Goal: Transaction & Acquisition: Purchase product/service

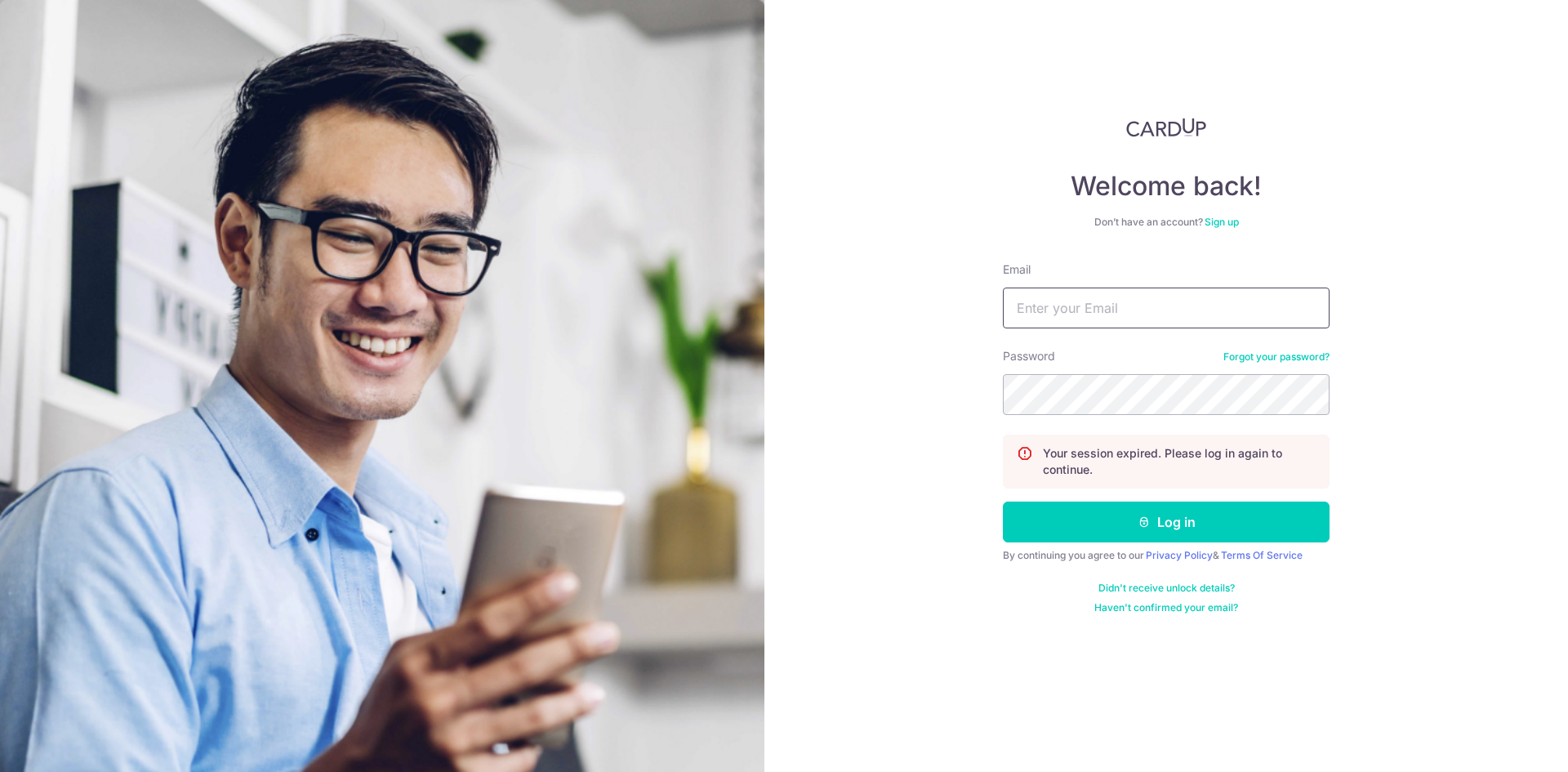
drag, startPoint x: 0, startPoint y: 0, endPoint x: 1059, endPoint y: 315, distance: 1104.9
click at [1059, 315] on input "Email" at bounding box center [1166, 308] width 326 height 41
type input "[DOMAIN_NAME][EMAIL_ADDRESS][DOMAIN_NAME]"
click at [1003, 502] on button "Log in" at bounding box center [1166, 522] width 326 height 41
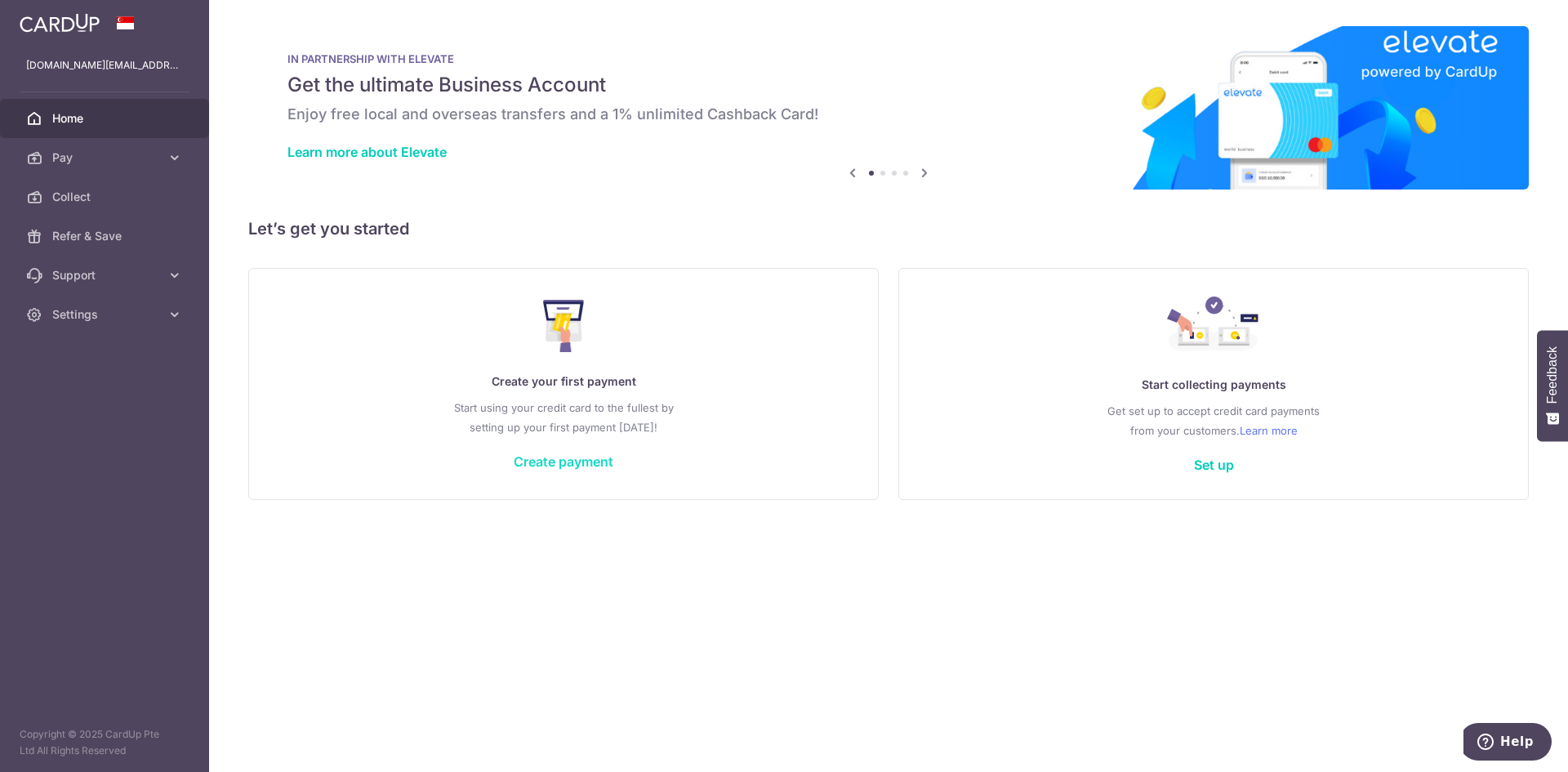
click at [562, 460] on link "Create payment" at bounding box center [563, 461] width 99 height 17
click at [567, 469] on div "Create your first payment Start using your credit card to the fullest by settin…" at bounding box center [563, 384] width 590 height 194
click at [569, 457] on link "Create payment" at bounding box center [563, 461] width 99 height 17
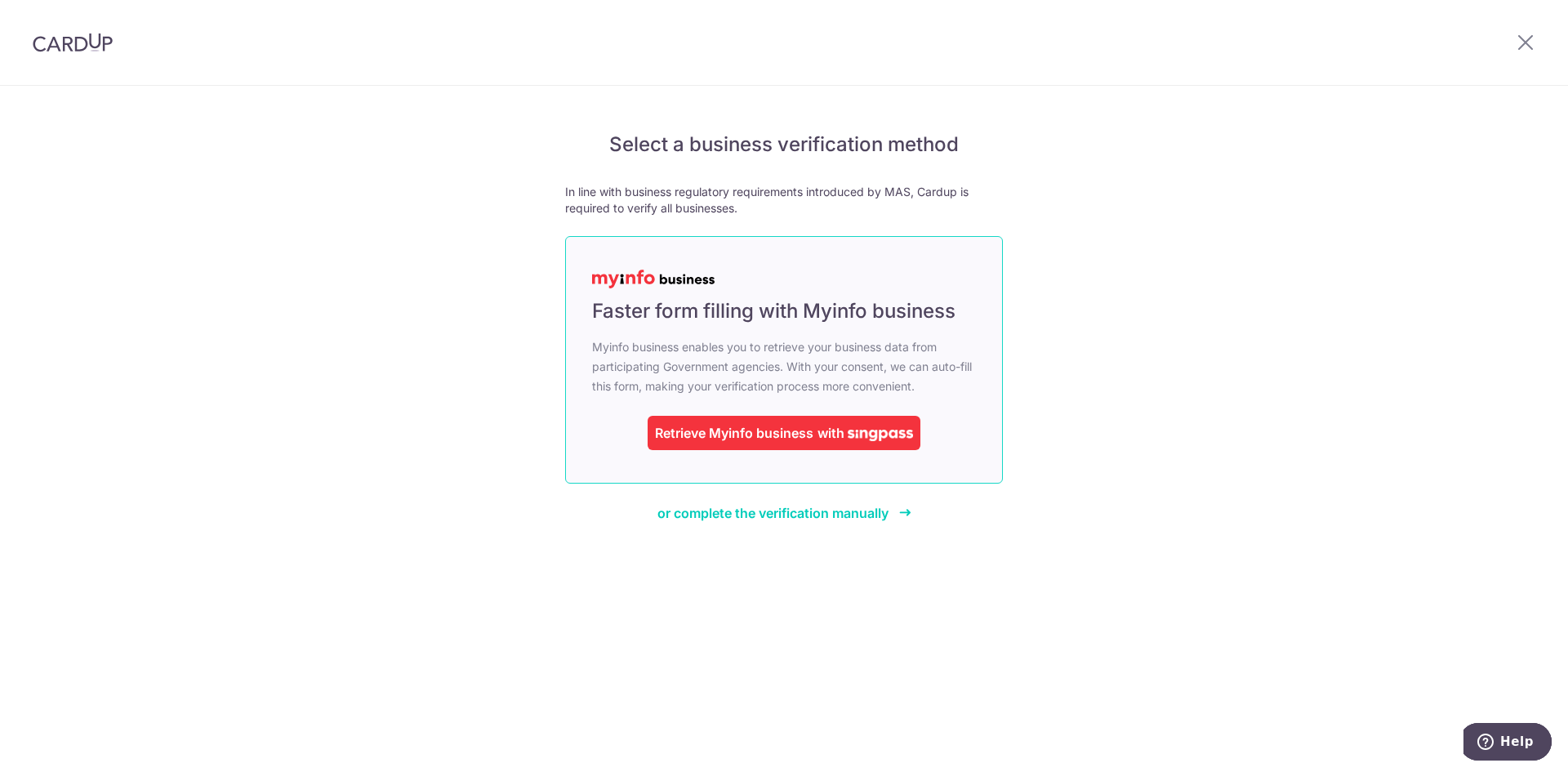
click at [736, 433] on div "Retrieve Myinfo business" at bounding box center [734, 433] width 159 height 19
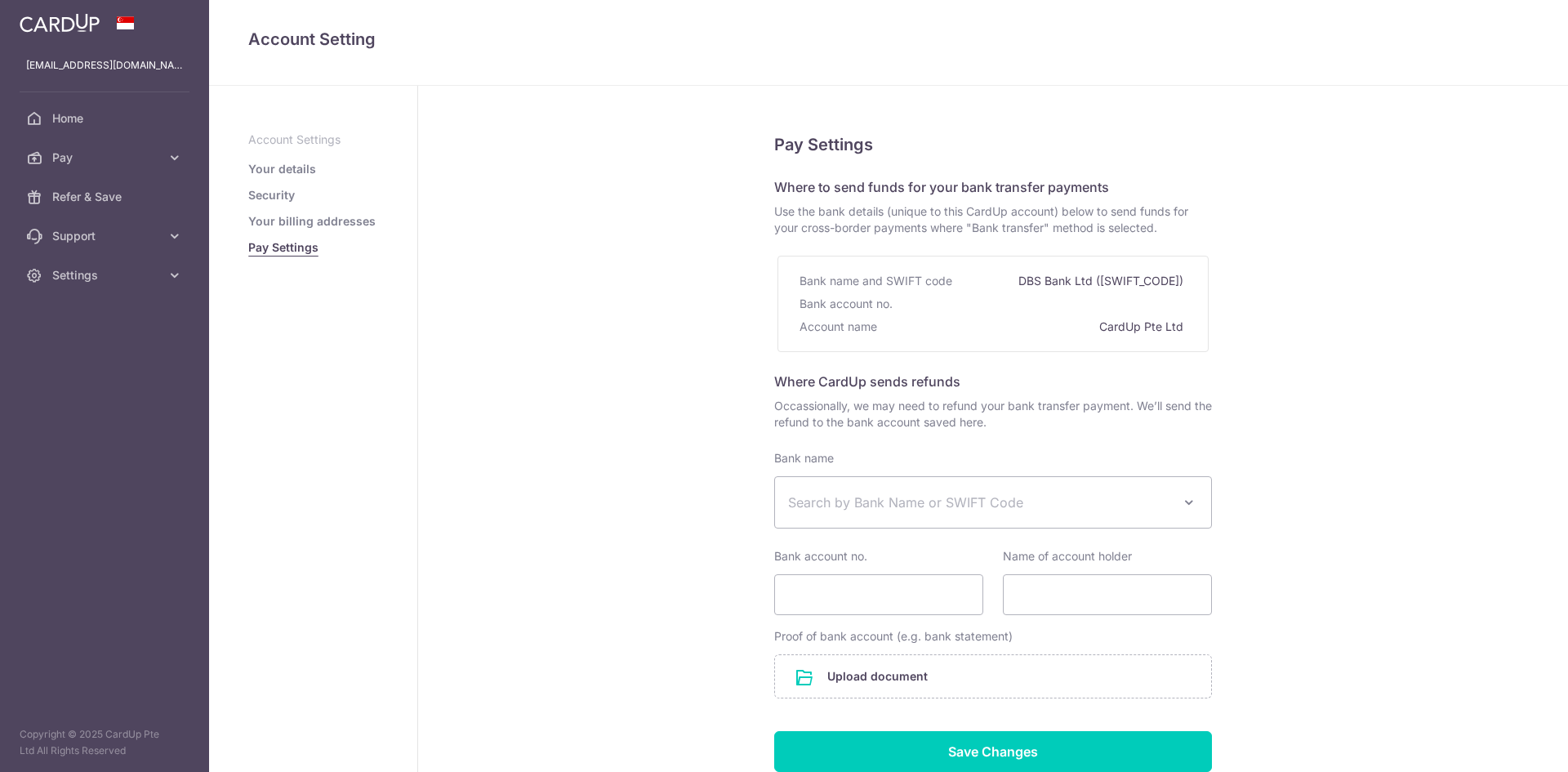
select select
click at [66, 150] on span "Pay" at bounding box center [106, 157] width 108 height 17
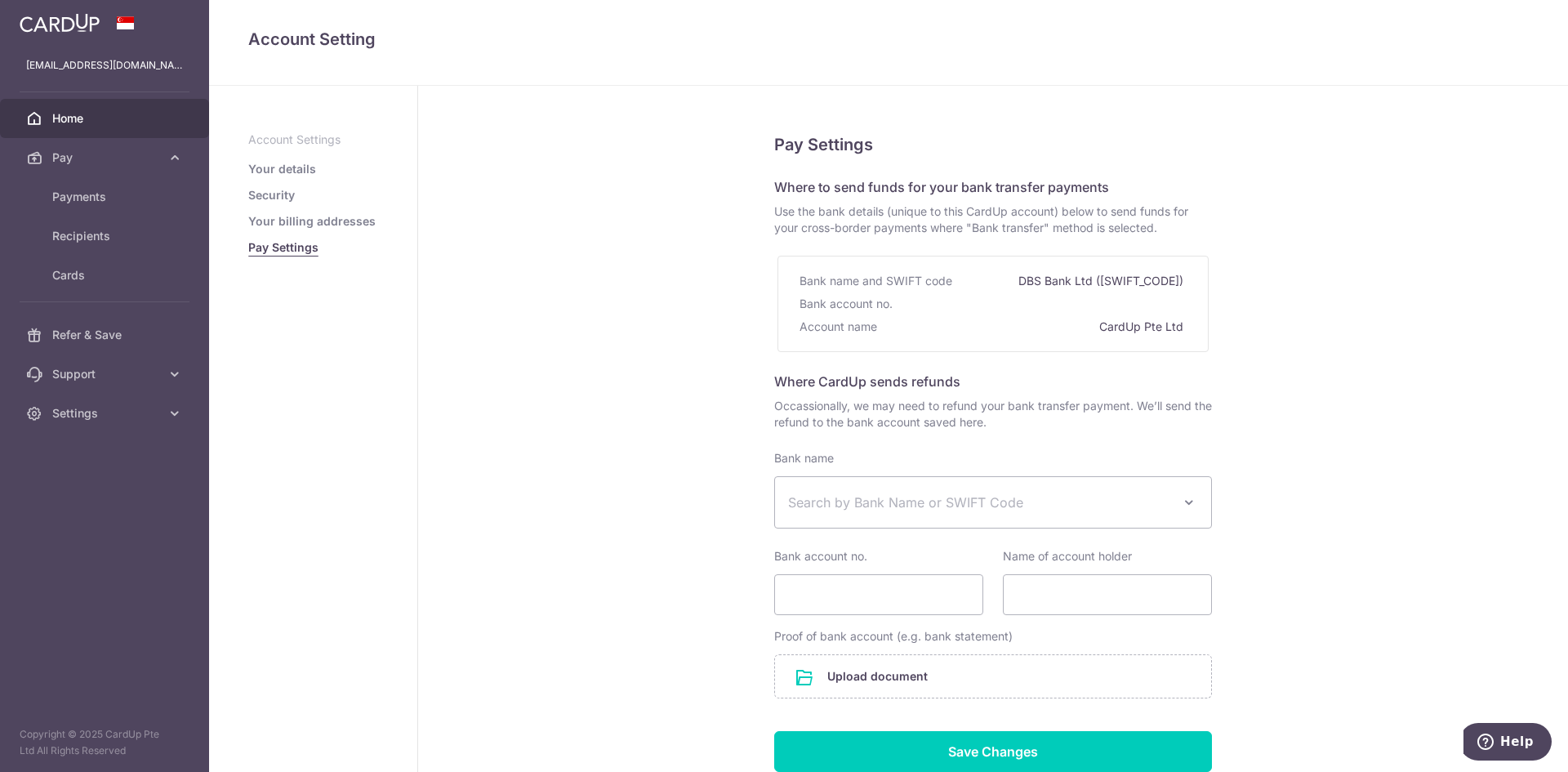
click at [77, 106] on link "Home" at bounding box center [105, 118] width 209 height 39
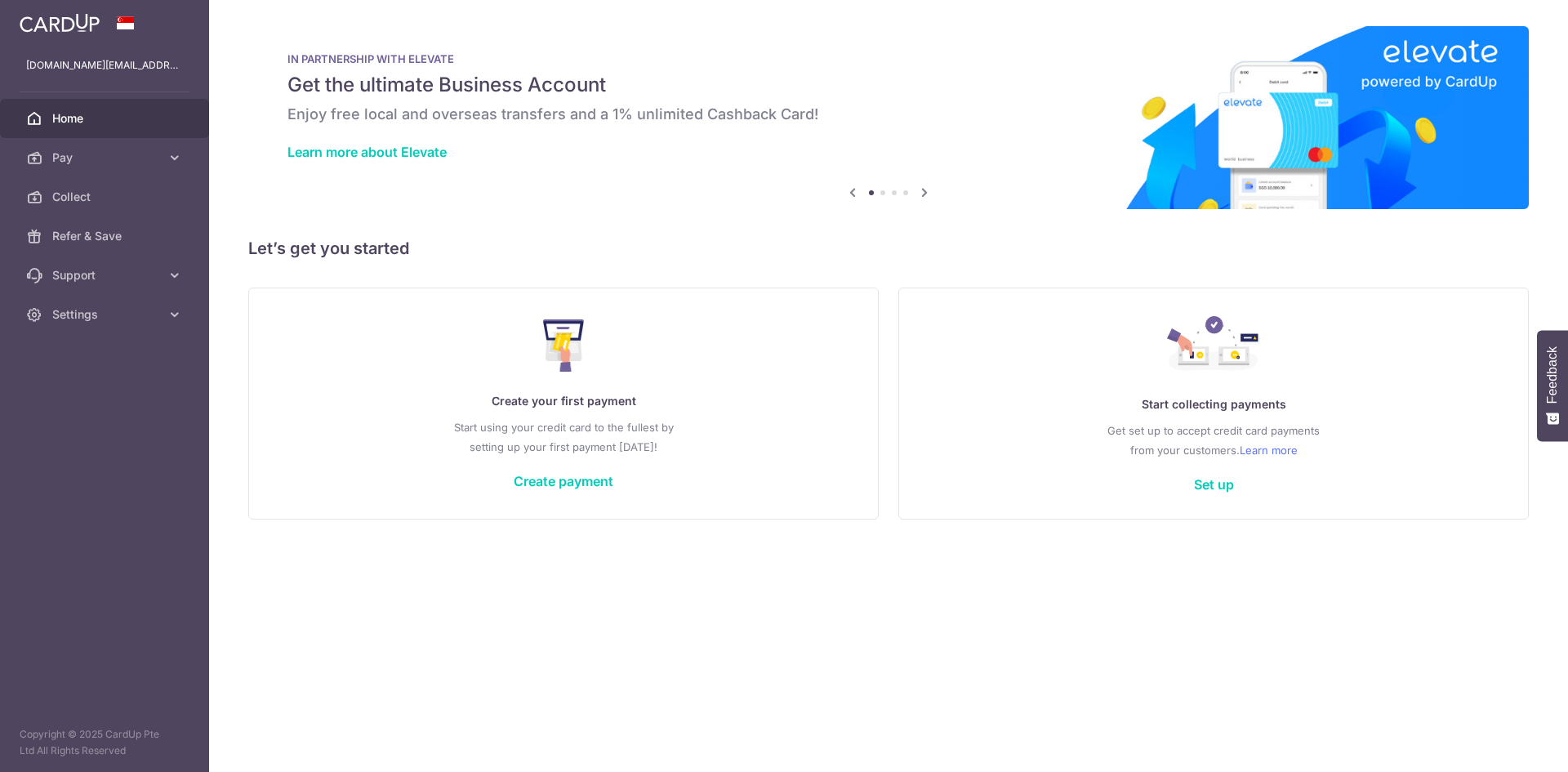
click at [110, 322] on span "Settings" at bounding box center [106, 314] width 108 height 17
click at [85, 399] on span "Logout" at bounding box center [106, 393] width 108 height 17
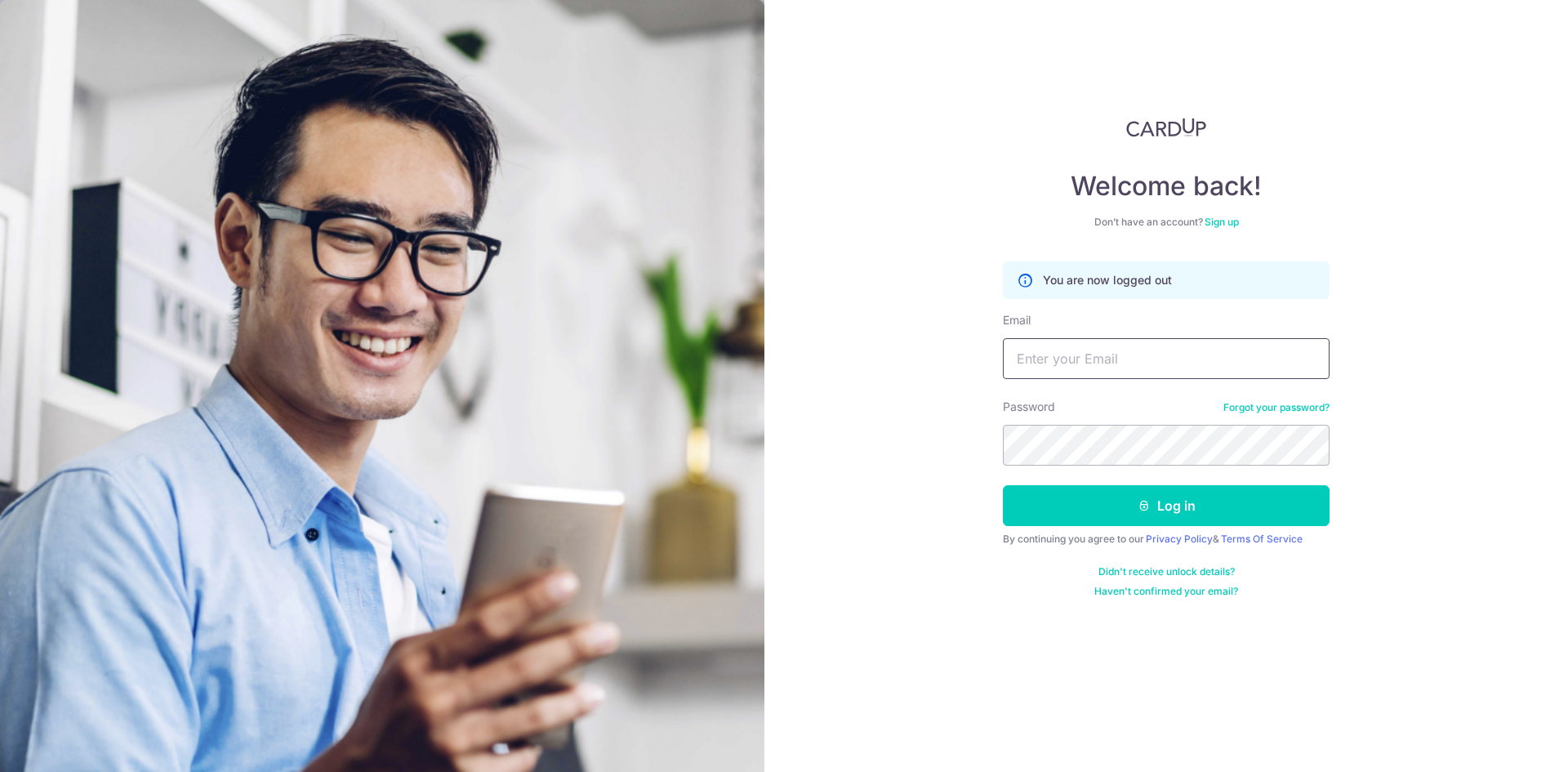
click at [1179, 372] on input "Email" at bounding box center [1166, 359] width 326 height 41
type input "heeparadise.sg@gmail.com"
click at [1003, 485] on button "Log in" at bounding box center [1166, 505] width 326 height 41
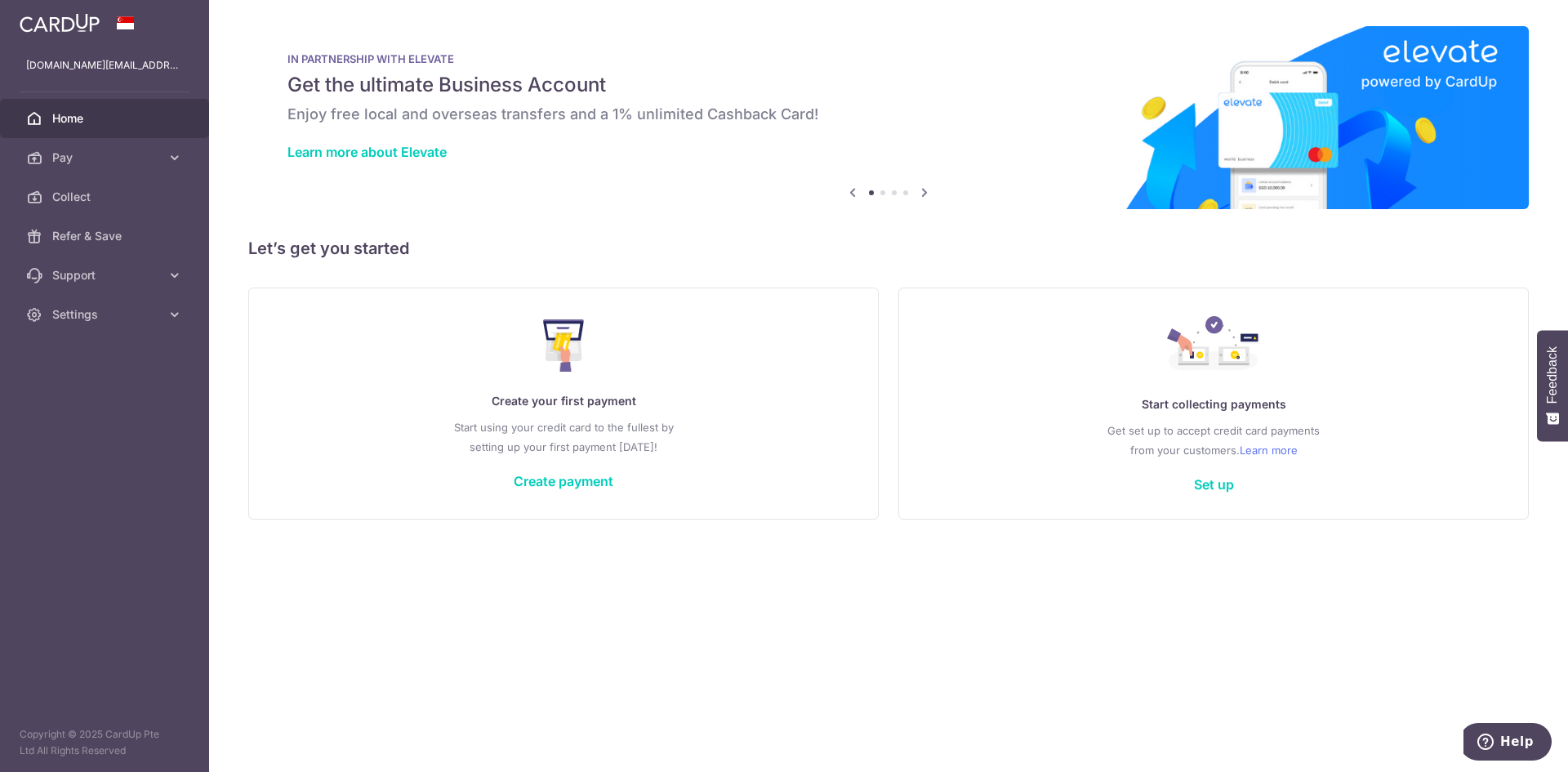
click at [578, 489] on div "Create your first payment Start using your credit card to the fullest by settin…" at bounding box center [563, 403] width 590 height 194
click at [578, 482] on link "Create payment" at bounding box center [563, 481] width 99 height 17
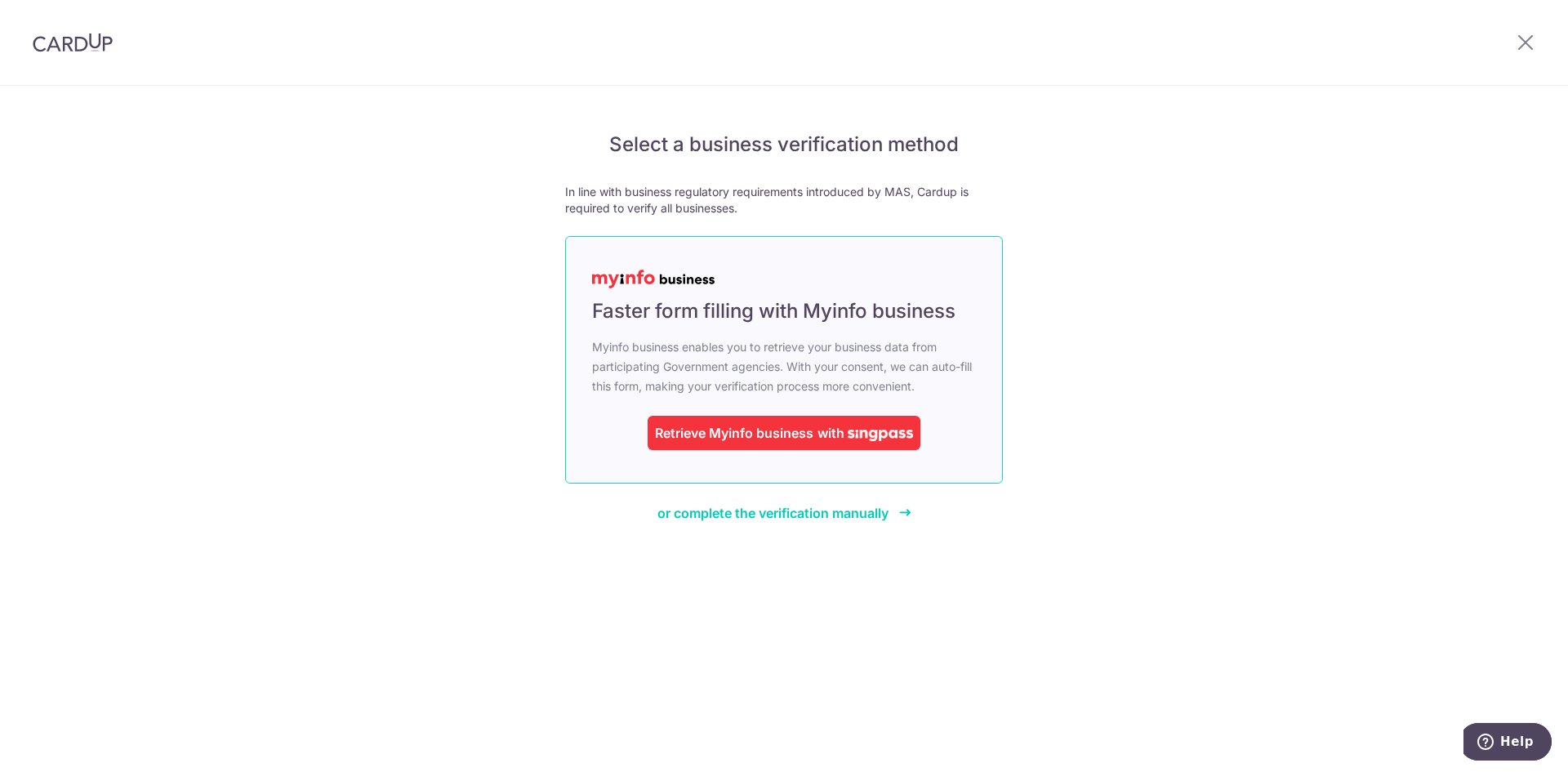
click at [741, 437] on div "Retrieve Myinfo business" at bounding box center [734, 433] width 159 height 19
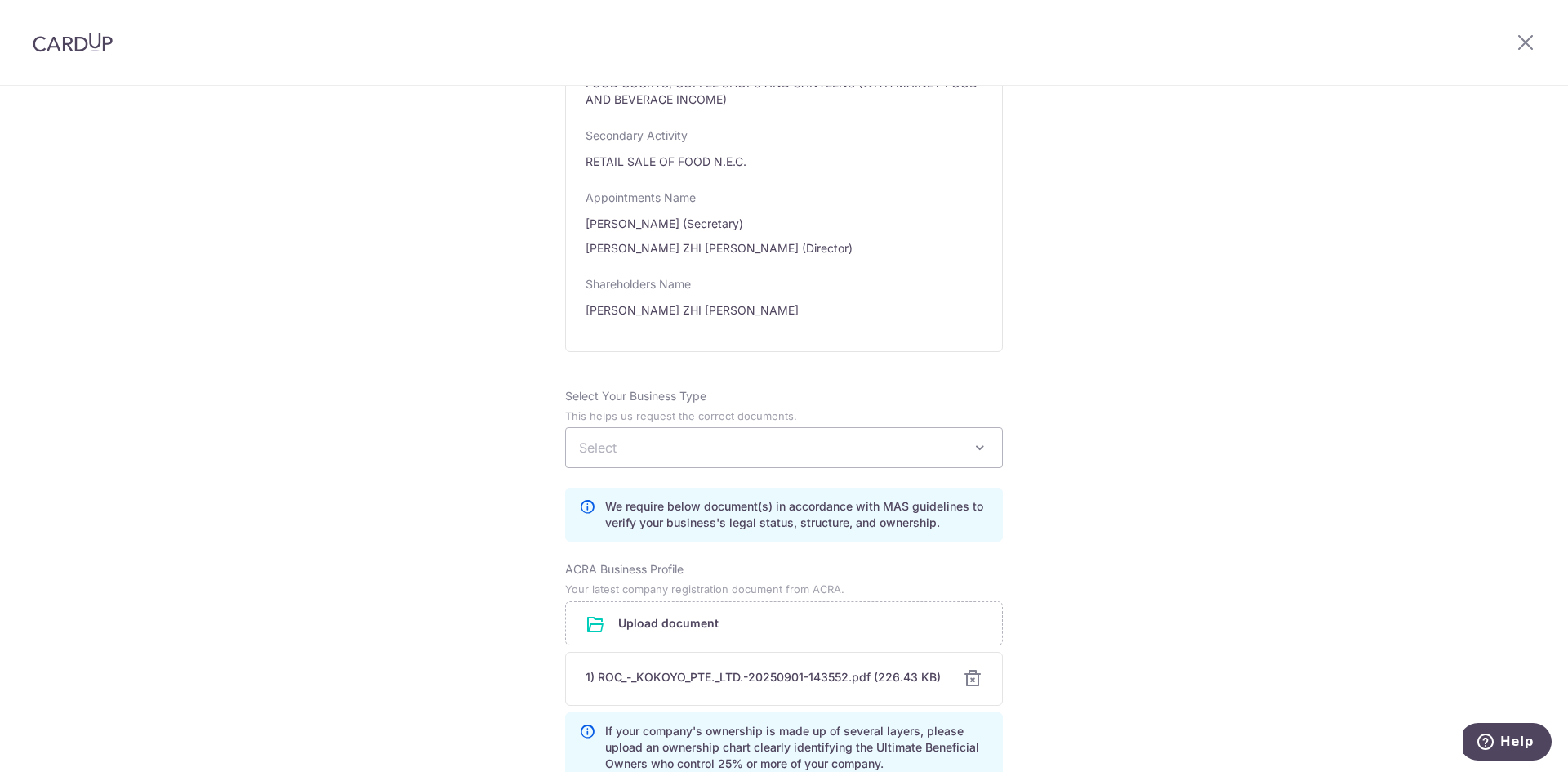
scroll to position [898, 0]
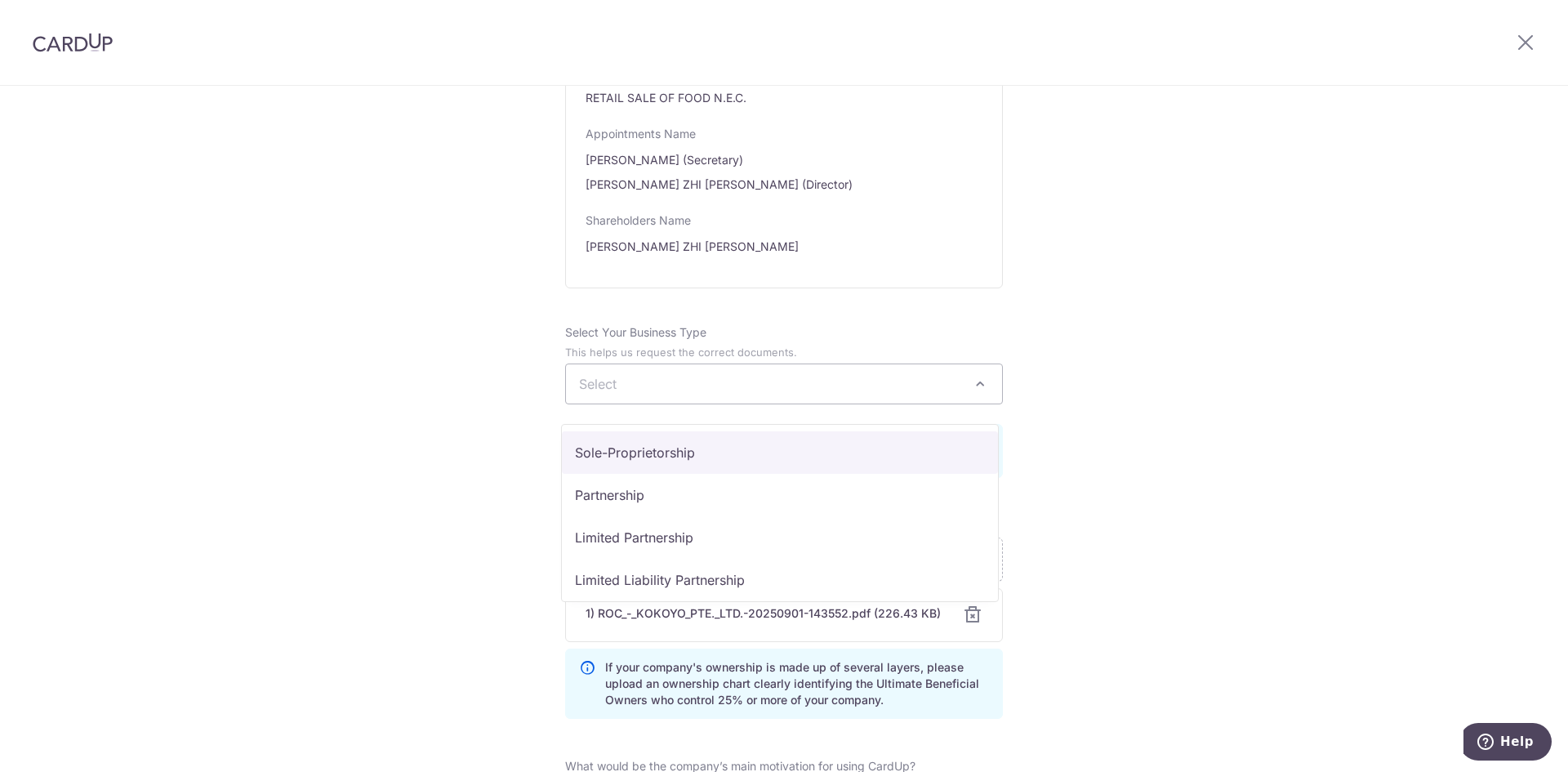
click at [752, 404] on span "Select" at bounding box center [784, 384] width 436 height 39
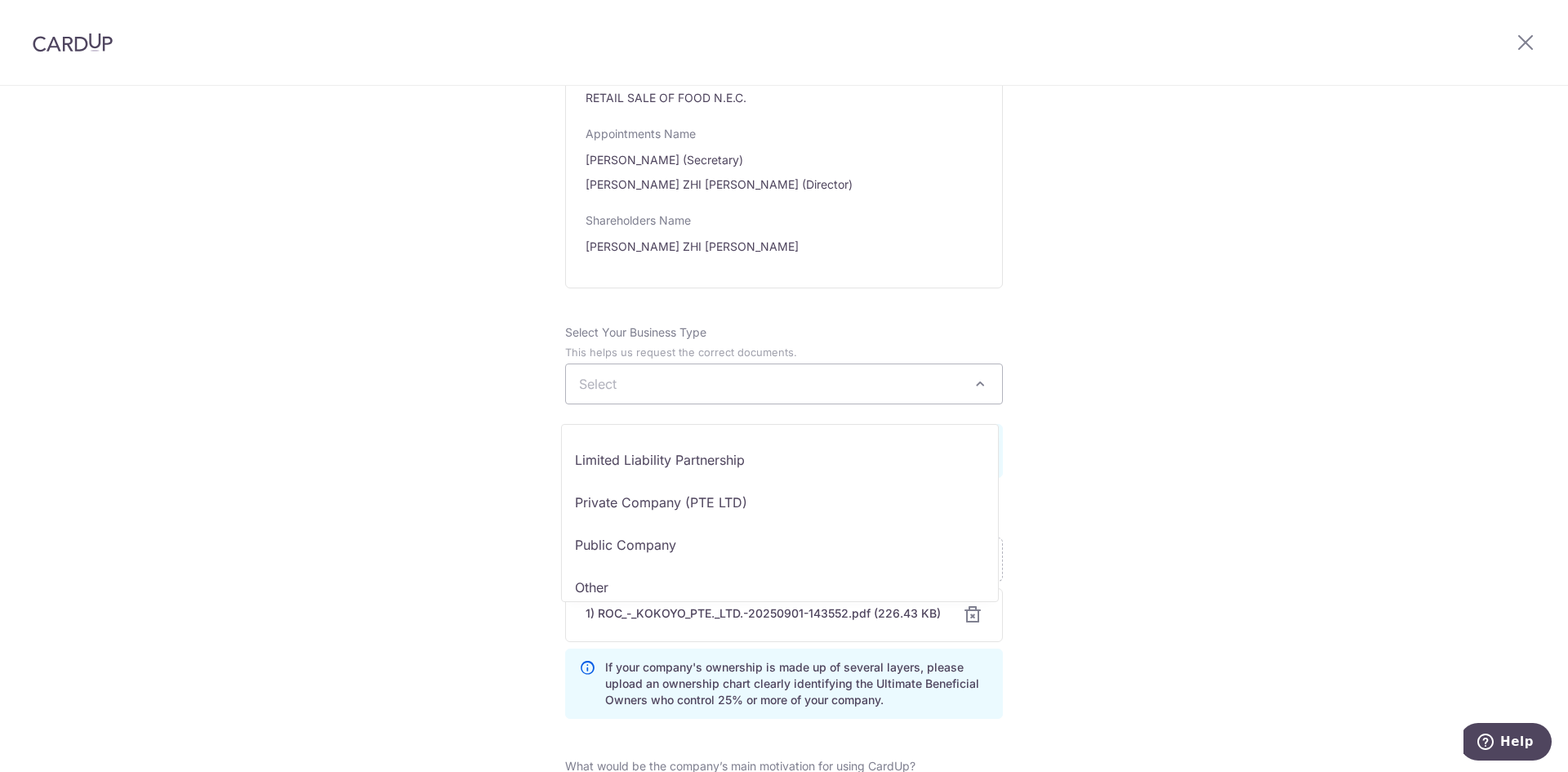
scroll to position [134, 0]
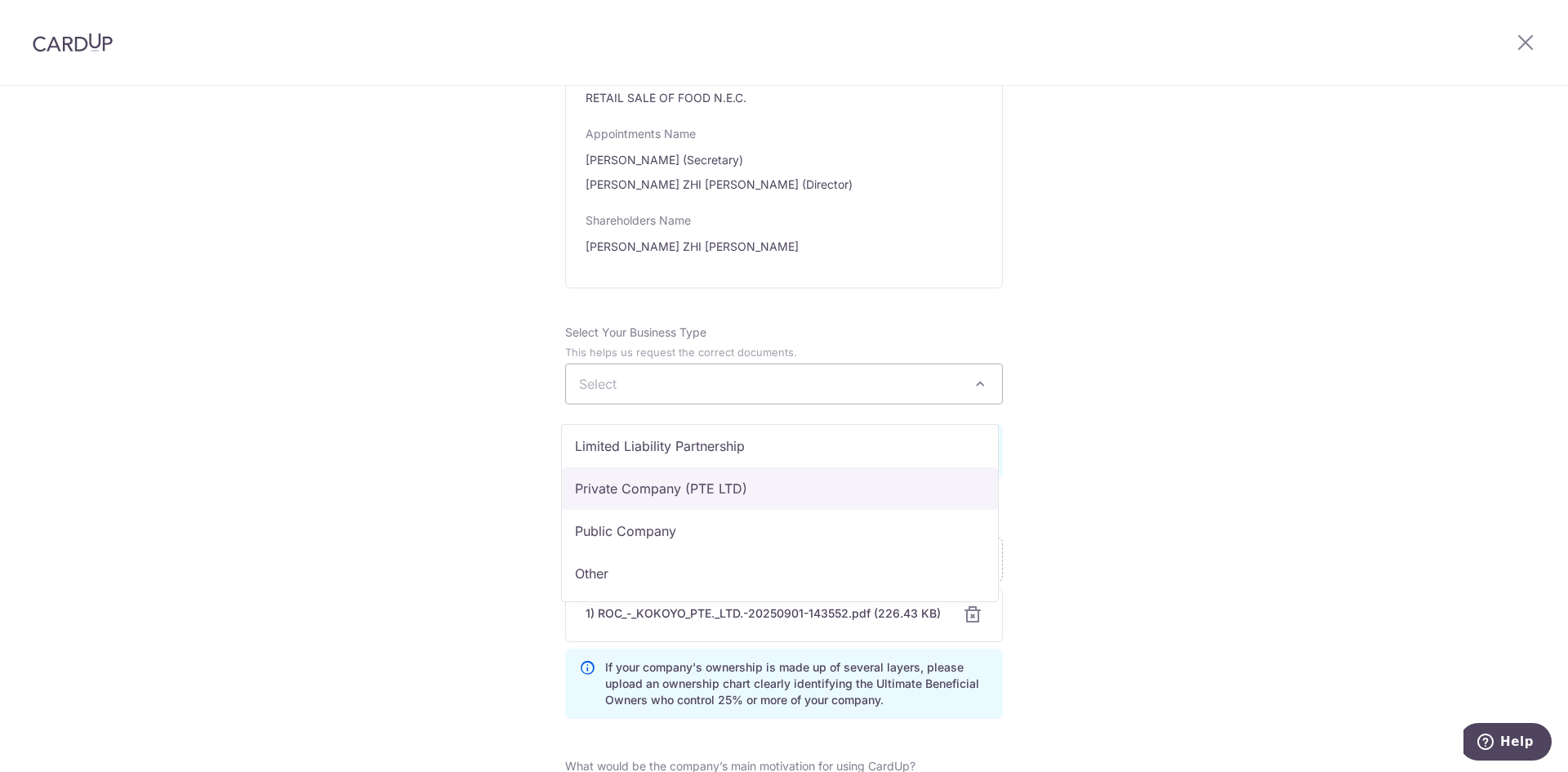
select select "Private Company (PTE LTD)"
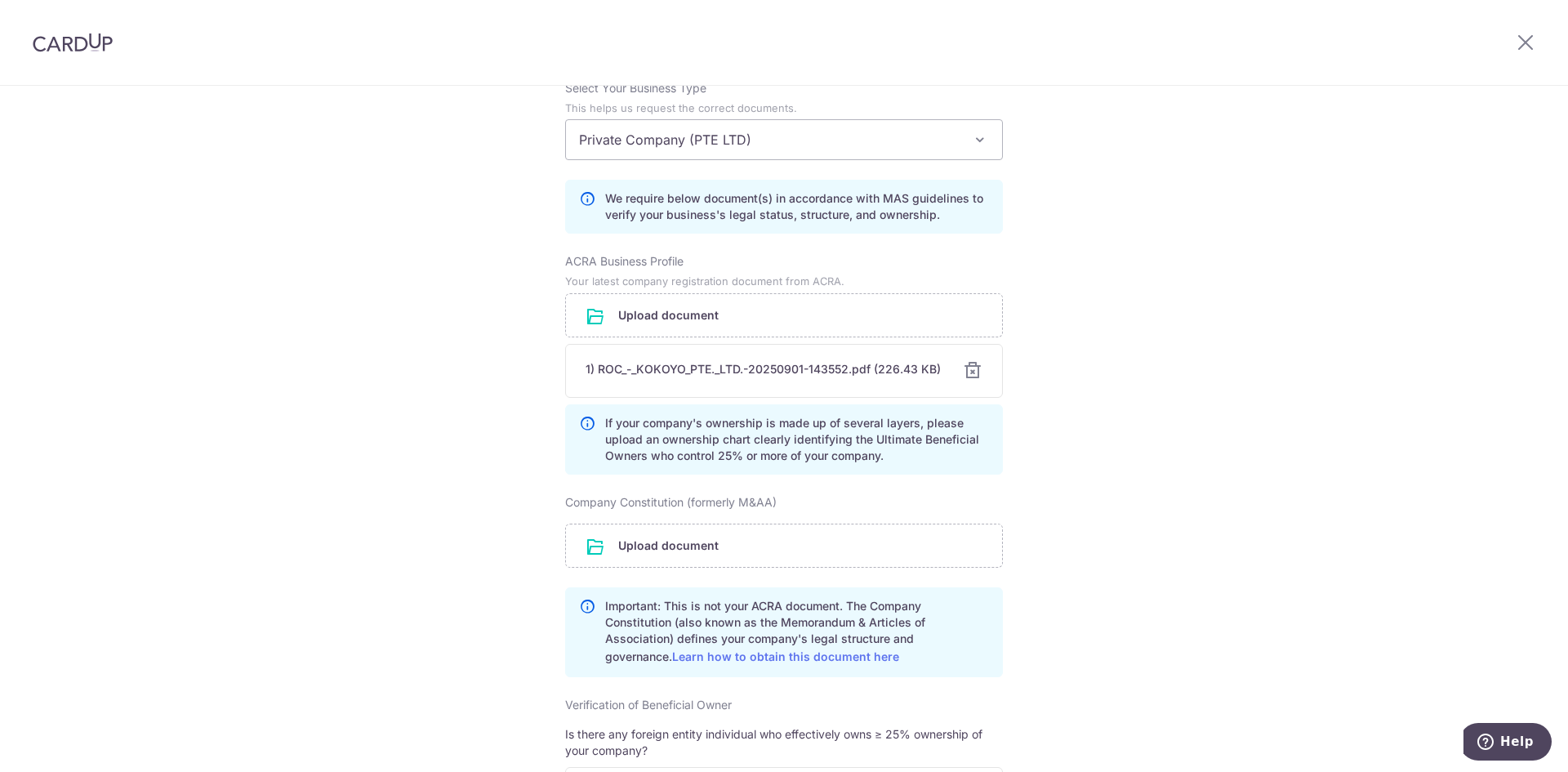
scroll to position [1144, 0]
click at [701, 566] on input "file" at bounding box center [784, 544] width 436 height 43
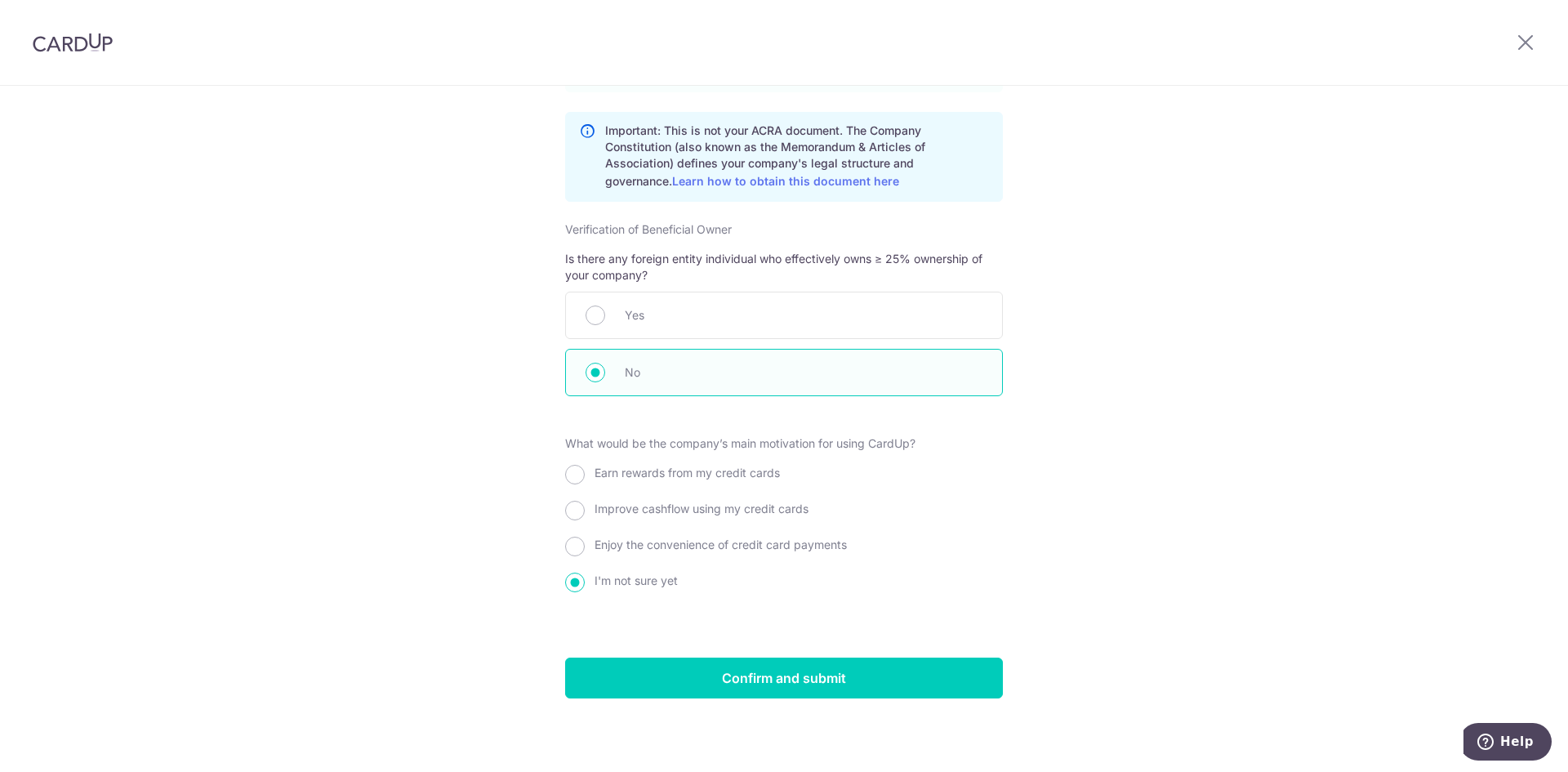
scroll to position [1698, 0]
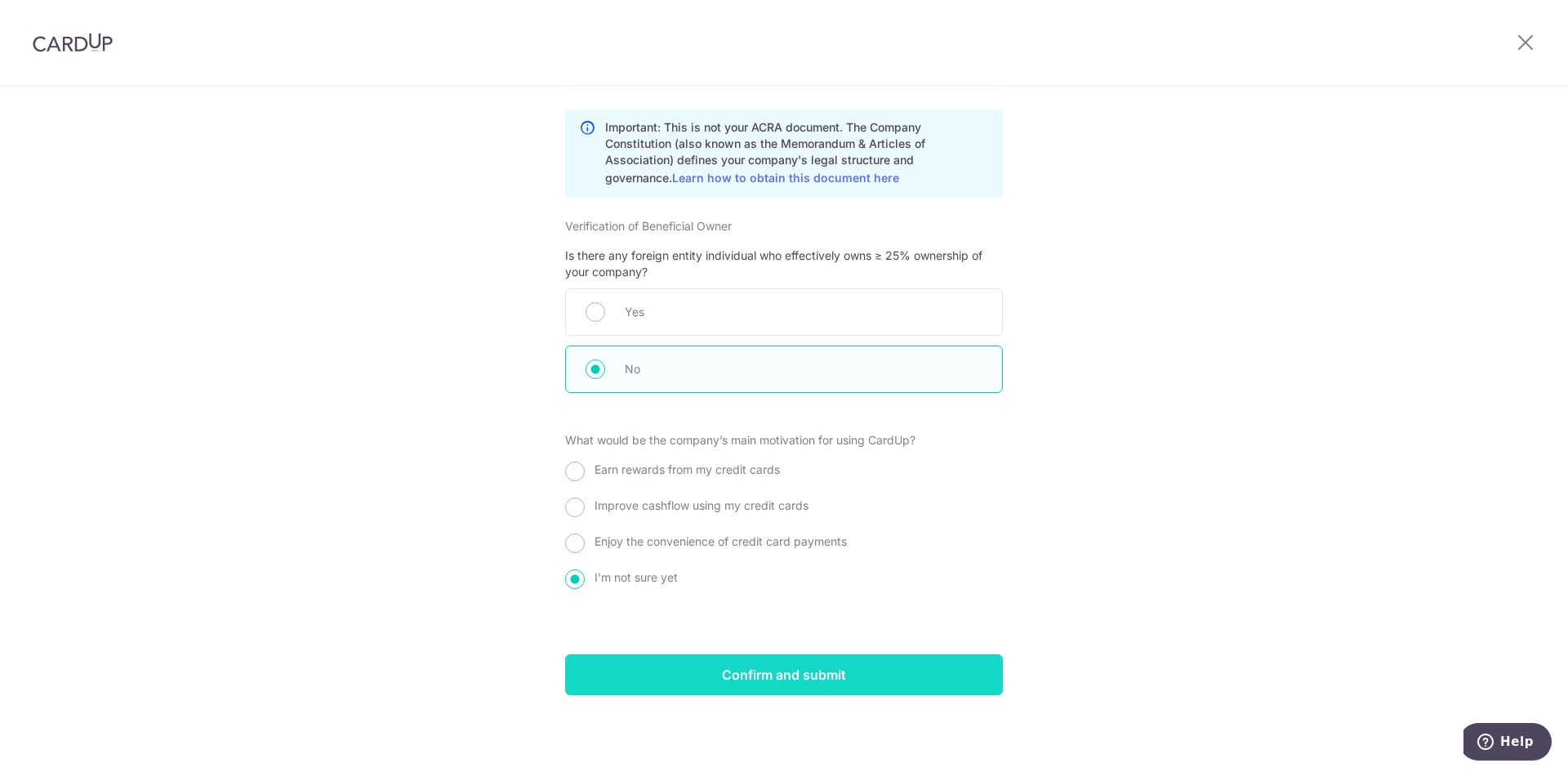
click at [740, 665] on input "Confirm and submit" at bounding box center [784, 674] width 438 height 41
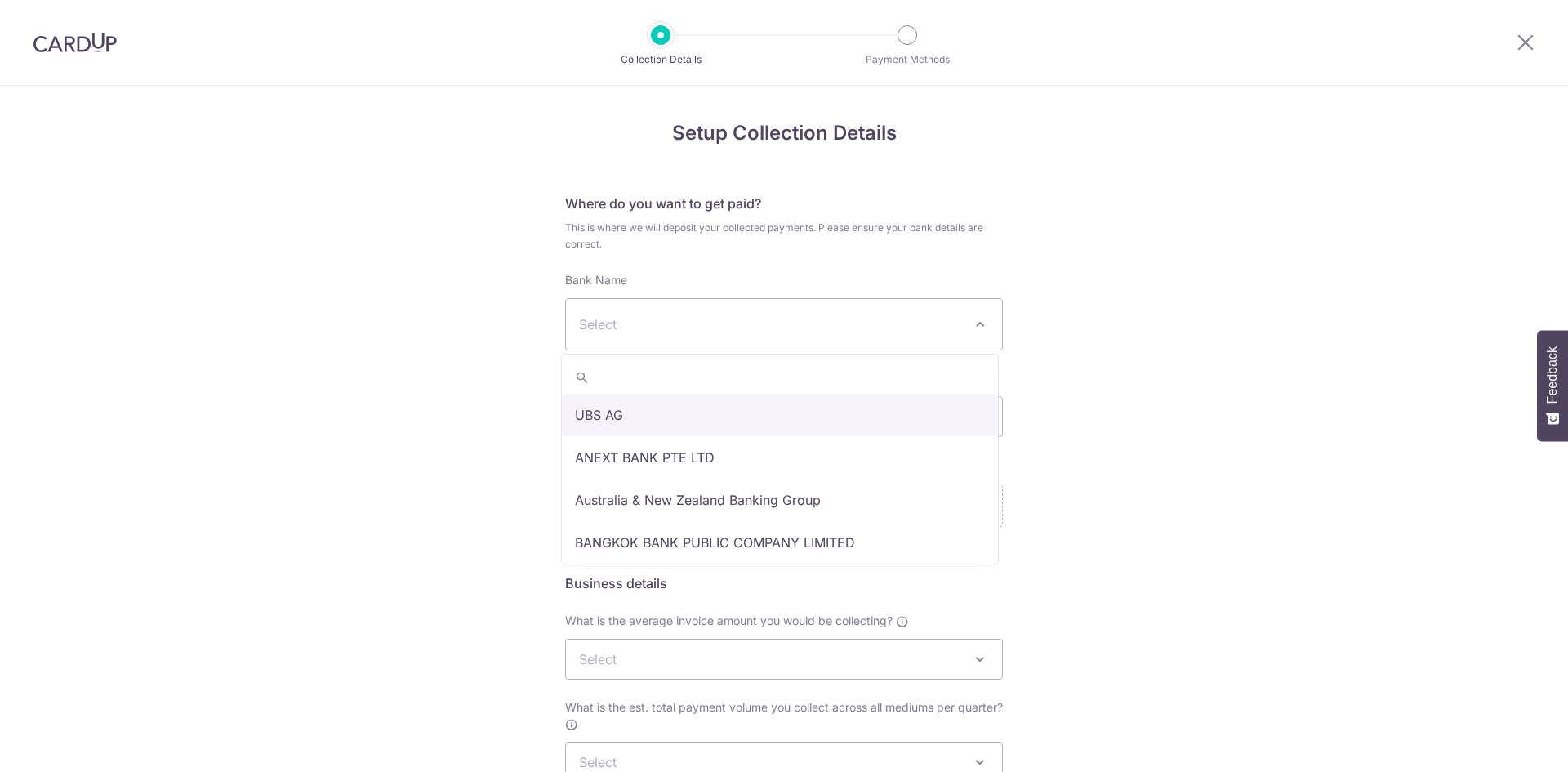
click at [733, 333] on span "Select" at bounding box center [771, 324] width 384 height 19
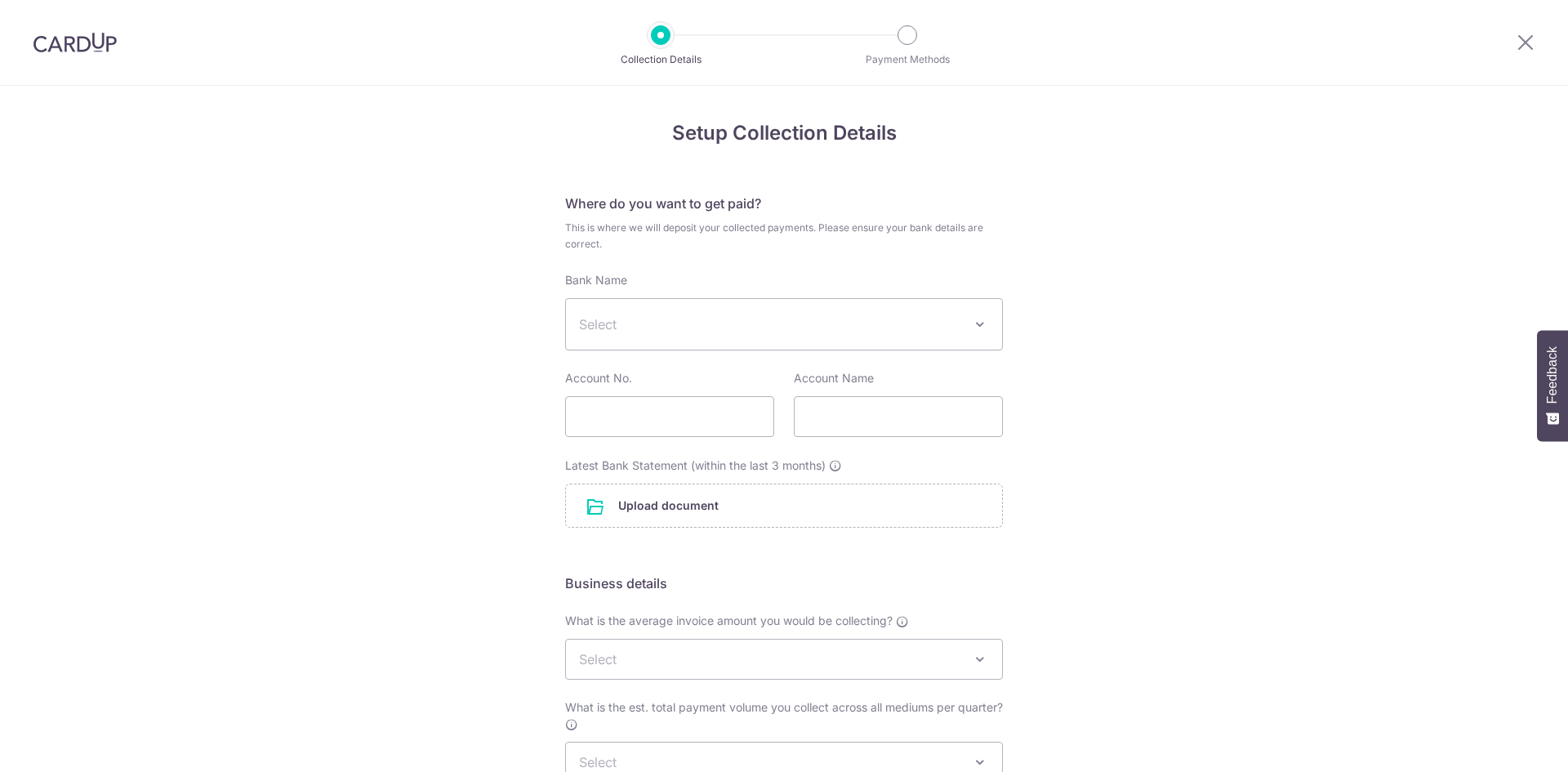
click at [79, 51] on img at bounding box center [74, 42] width 85 height 19
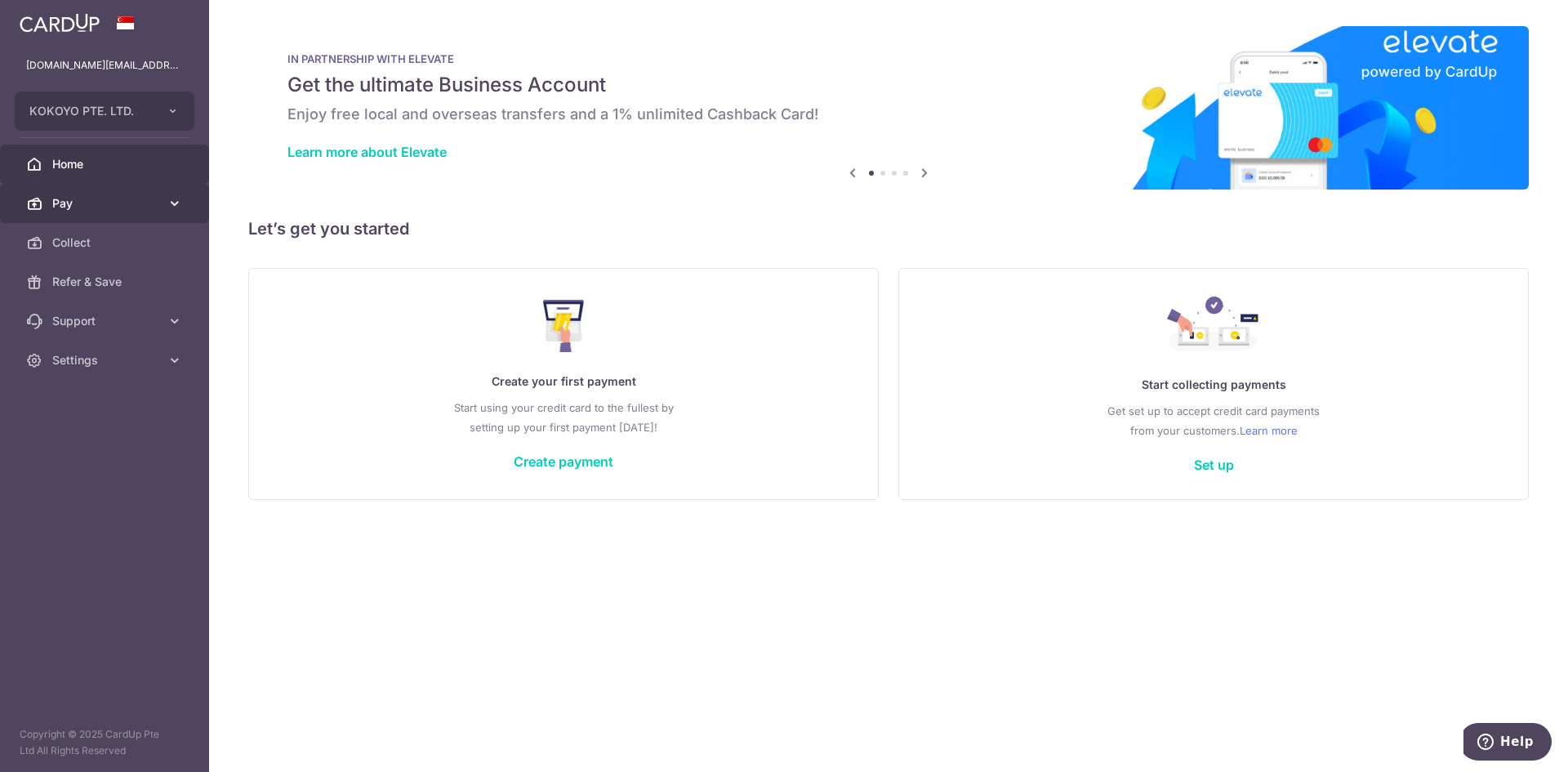
click at [152, 206] on span "Pay" at bounding box center [106, 203] width 108 height 17
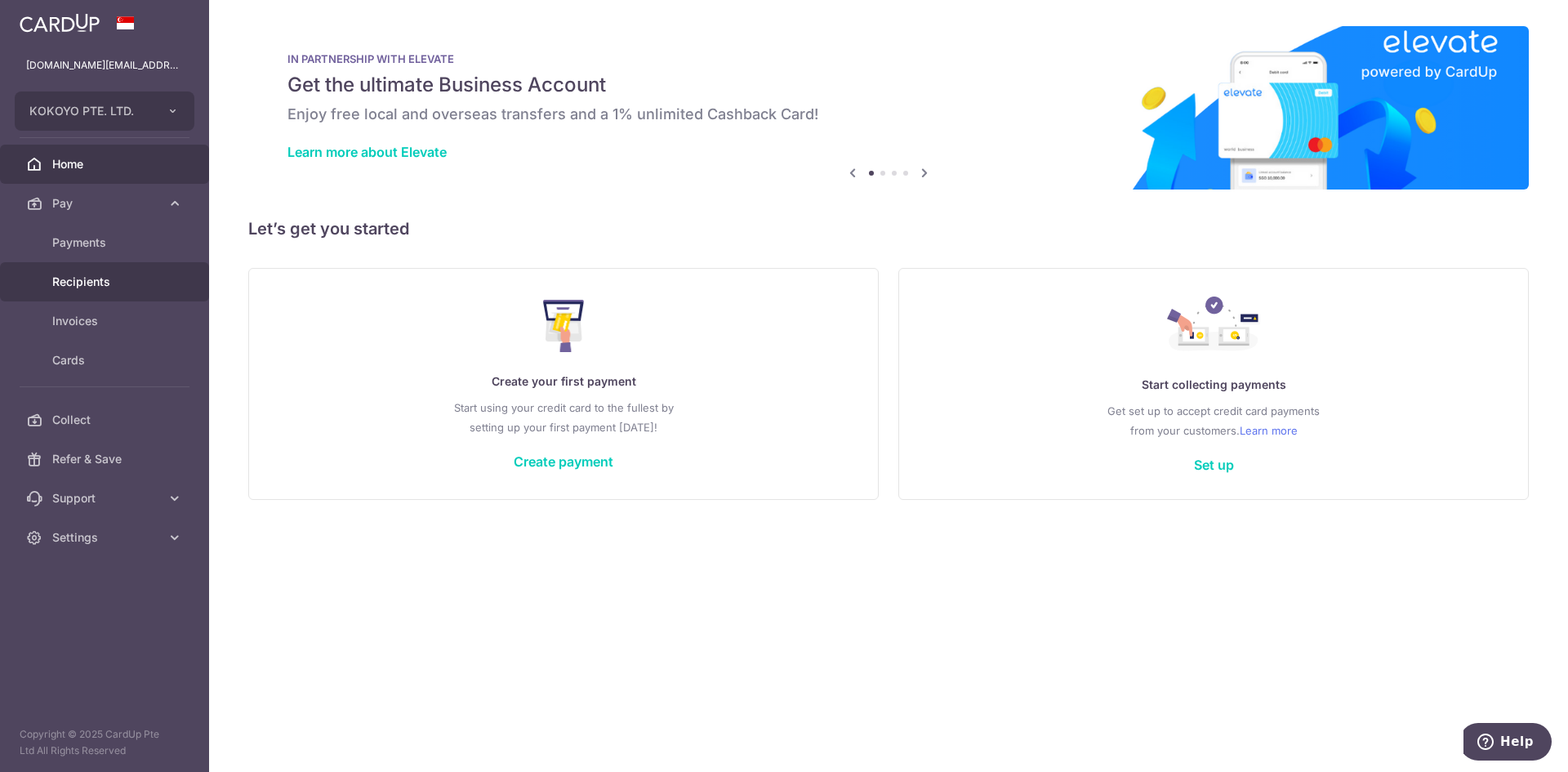
click at [103, 289] on span "Recipients" at bounding box center [106, 282] width 108 height 17
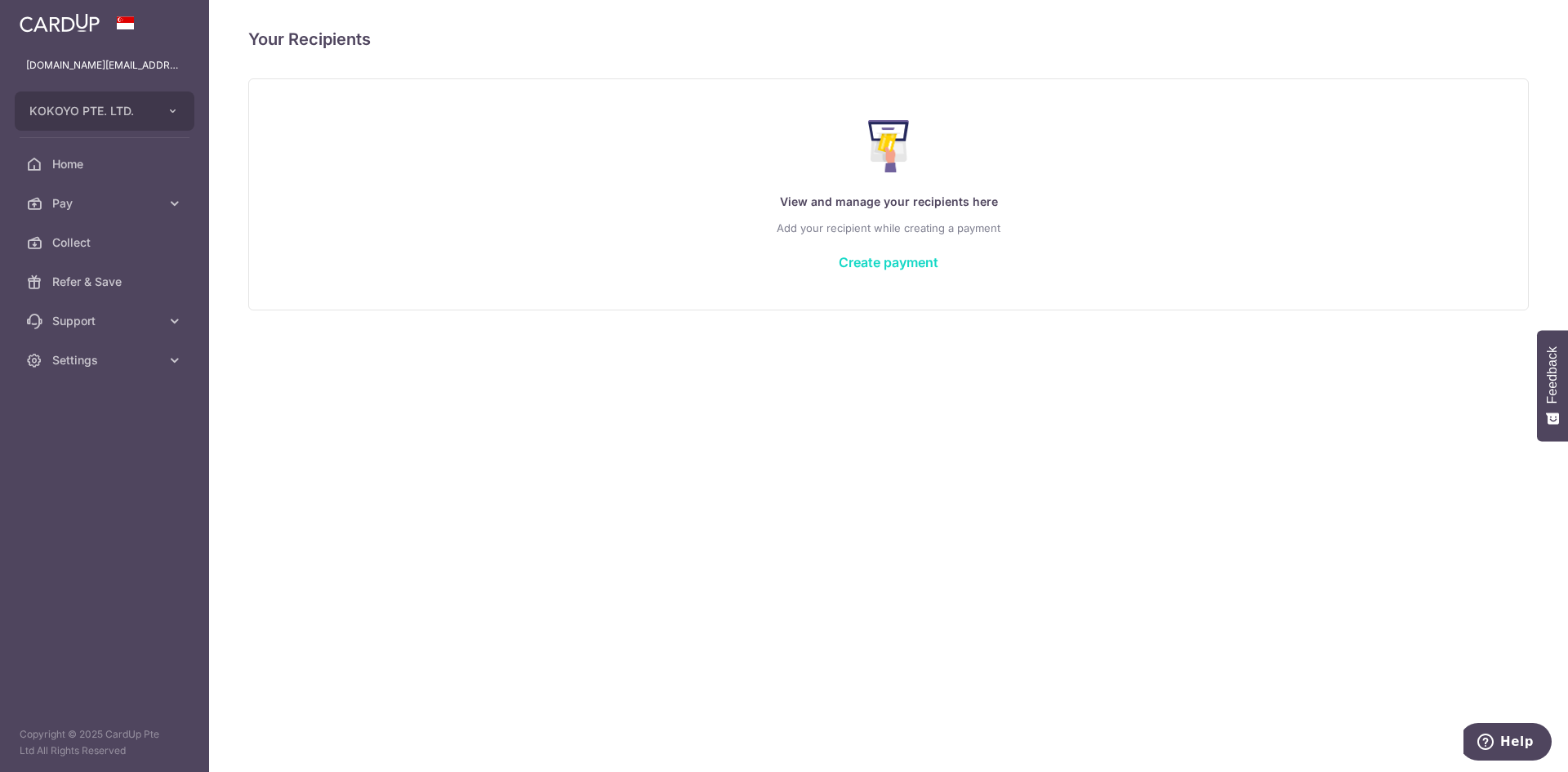
click at [915, 263] on link "Create payment" at bounding box center [889, 262] width 99 height 17
